Goal: Communication & Community: Share content

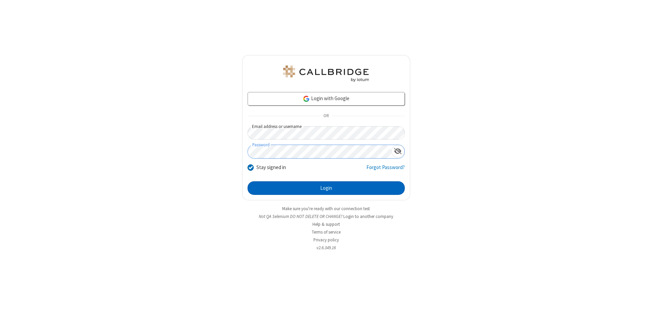
click at [326, 188] on button "Login" at bounding box center [325, 188] width 157 height 14
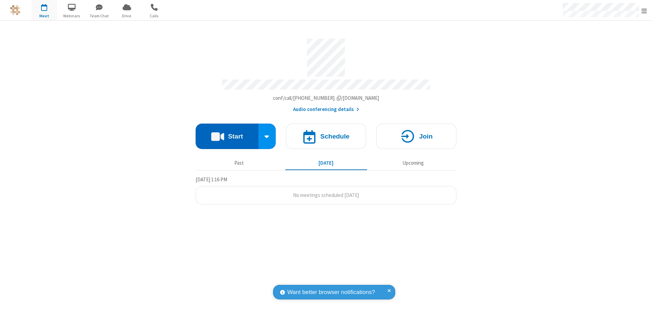
click at [227, 133] on button "Start" at bounding box center [226, 136] width 63 height 25
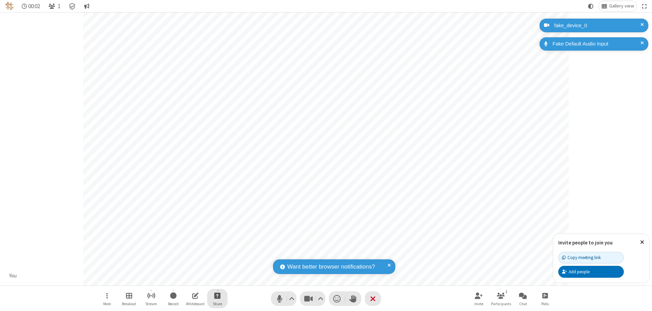
click at [217, 295] on span "Start sharing" at bounding box center [217, 295] width 6 height 8
click at [190, 279] on span "Share my screen" at bounding box center [190, 280] width 8 height 6
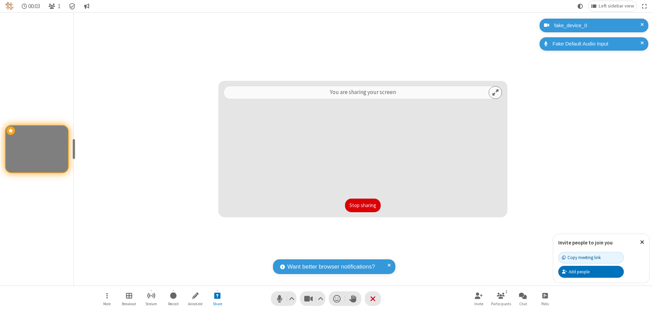
click at [362, 205] on button "Stop sharing" at bounding box center [363, 206] width 36 height 14
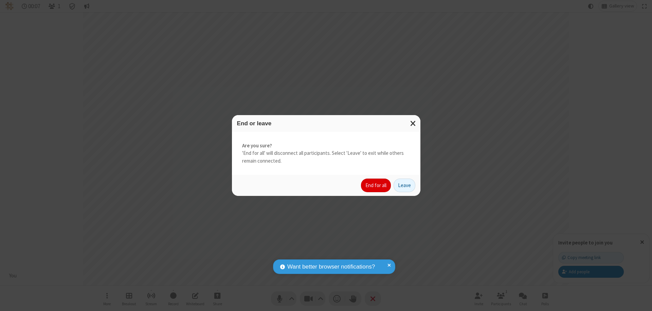
click at [376, 185] on button "End for all" at bounding box center [376, 185] width 30 height 14
